Goal: Feedback & Contribution: Leave review/rating

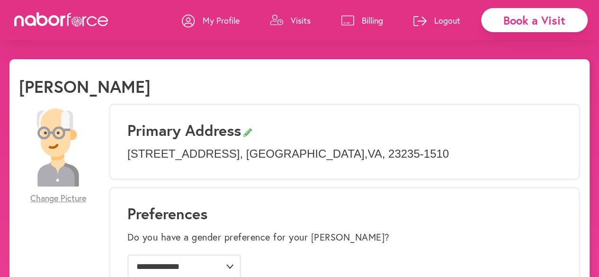
click at [305, 19] on p "Visits" at bounding box center [301, 20] width 20 height 11
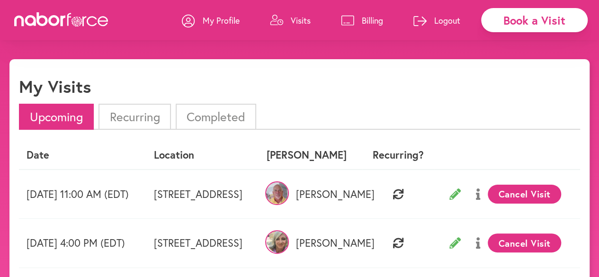
click at [220, 115] on li "Completed" at bounding box center [216, 117] width 81 height 26
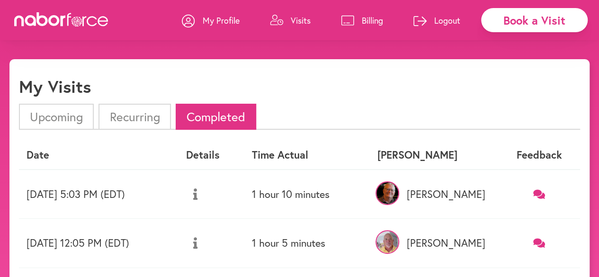
click at [541, 186] on td at bounding box center [540, 194] width 82 height 49
click at [539, 194] on icon at bounding box center [540, 194] width 12 height 9
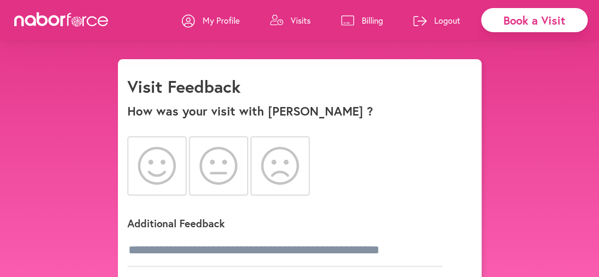
click at [162, 161] on icon at bounding box center [157, 166] width 38 height 38
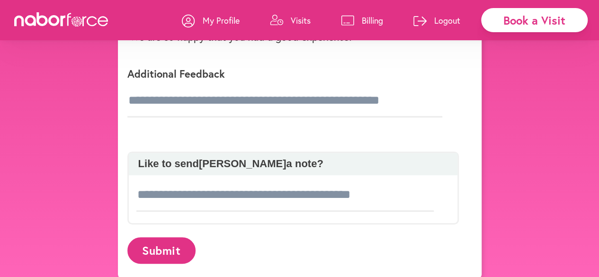
scroll to position [190, 0]
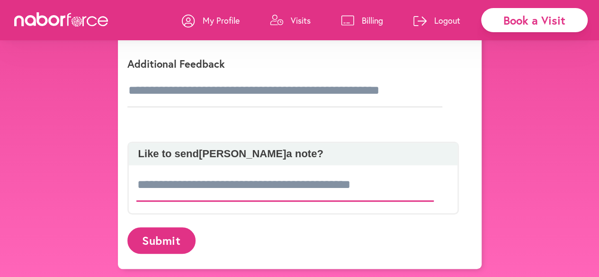
click at [188, 188] on input at bounding box center [285, 185] width 298 height 33
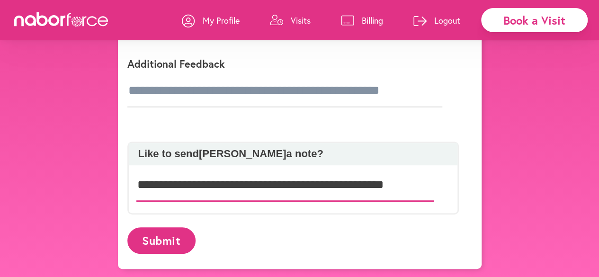
type input "**********"
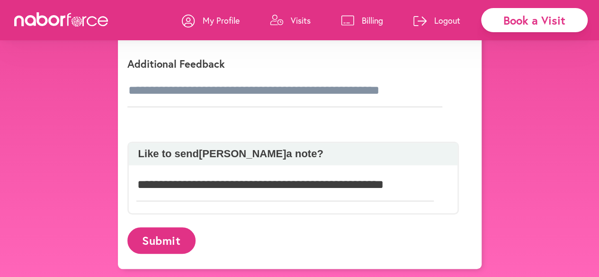
click at [163, 230] on button "Submit" at bounding box center [161, 240] width 68 height 26
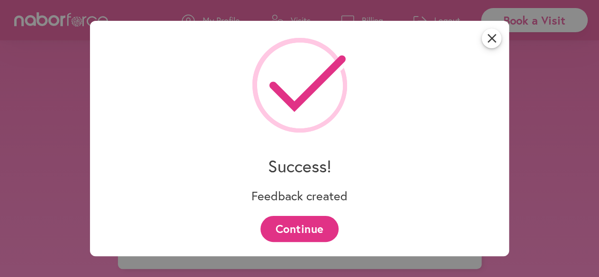
click at [309, 229] on button "Continue" at bounding box center [300, 229] width 78 height 26
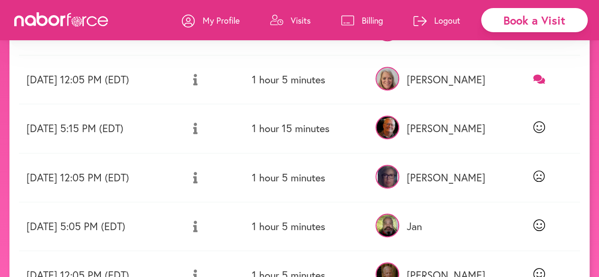
scroll to position [379, 0]
